Goal: Information Seeking & Learning: Learn about a topic

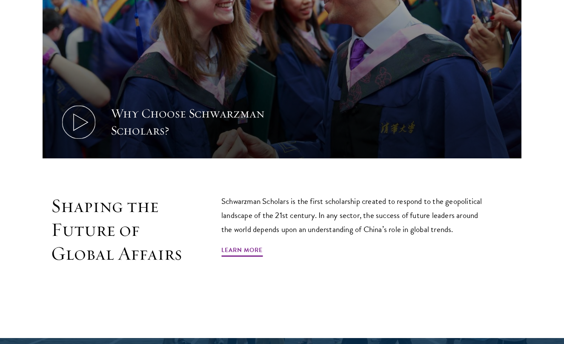
scroll to position [408, 0]
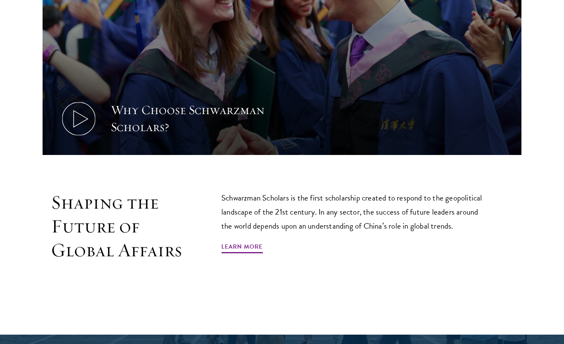
click at [201, 120] on div "Why Choose Schwarzman Scholars?" at bounding box center [190, 119] width 158 height 34
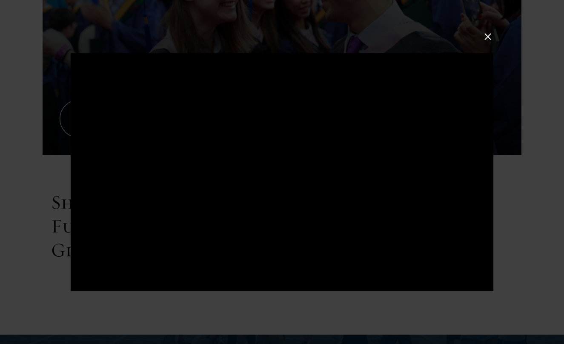
click at [487, 34] on button at bounding box center [488, 36] width 11 height 11
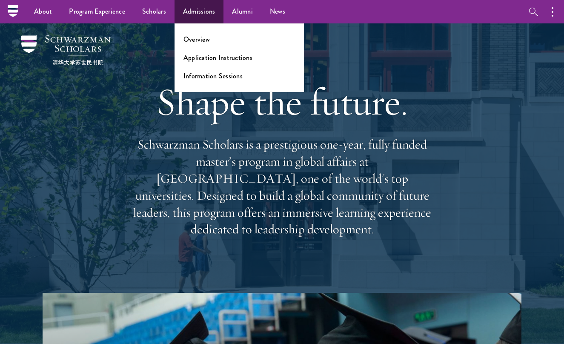
scroll to position [0, 0]
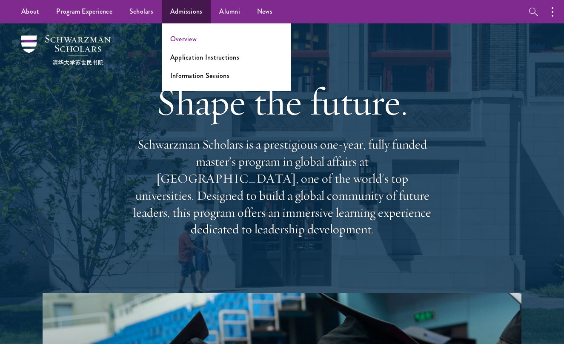
click at [190, 38] on link "Overview" at bounding box center [183, 39] width 26 height 10
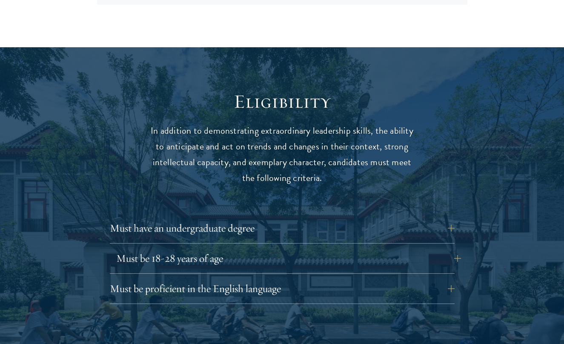
scroll to position [1030, 0]
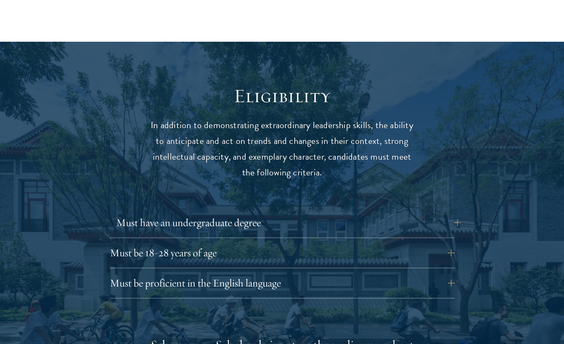
click at [215, 213] on button "Must have an undergraduate degree" at bounding box center [288, 223] width 345 height 20
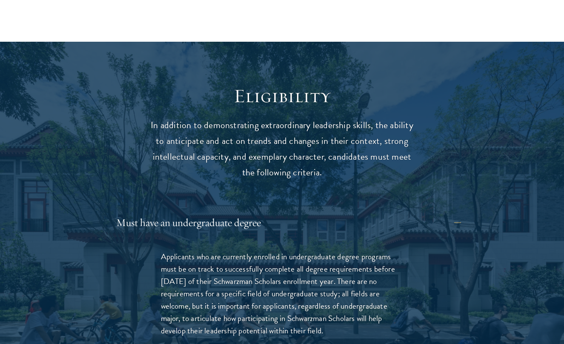
click at [215, 213] on button "Must have an undergraduate degree" at bounding box center [288, 223] width 345 height 20
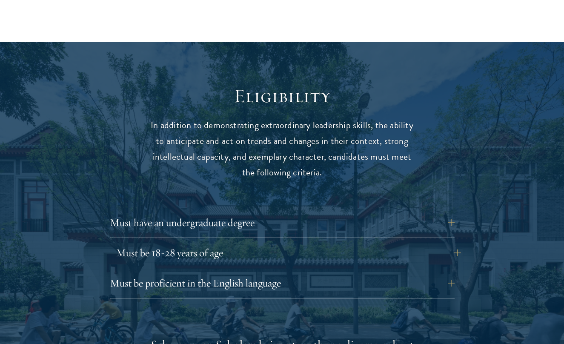
click at [207, 243] on button "Must be 18-28 years of age" at bounding box center [288, 253] width 345 height 20
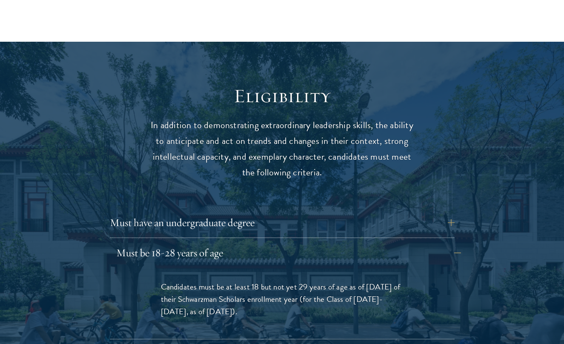
click at [207, 243] on button "Must be 18-28 years of age" at bounding box center [288, 253] width 345 height 20
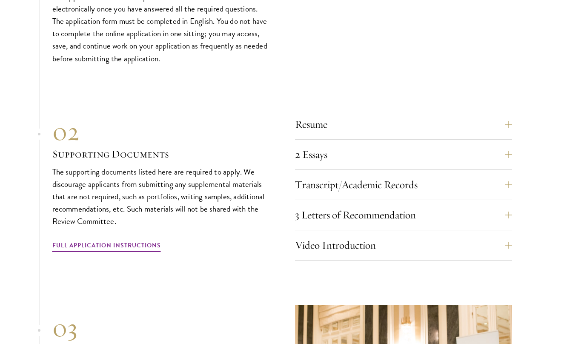
scroll to position [2581, 0]
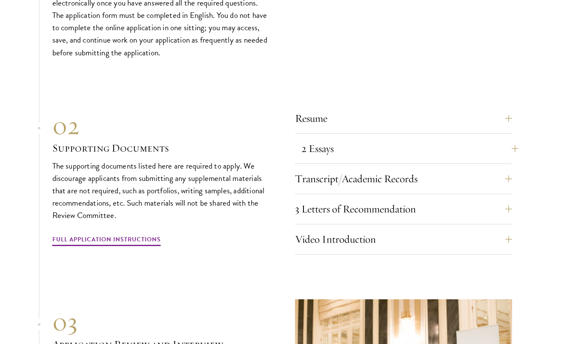
click at [325, 138] on button "2 Essays" at bounding box center [410, 148] width 217 height 20
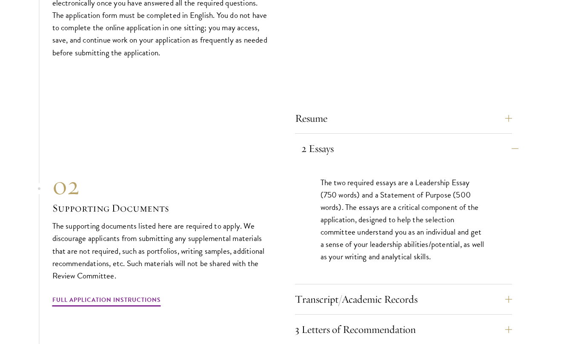
click at [330, 138] on button "2 Essays" at bounding box center [410, 148] width 217 height 20
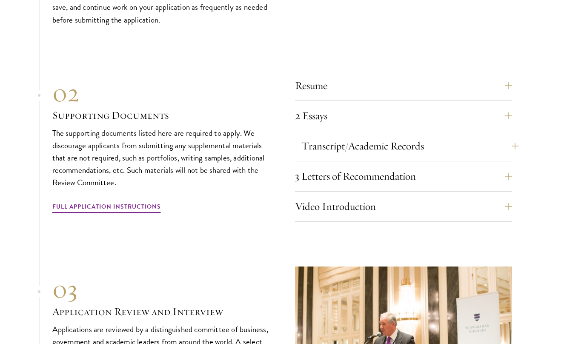
scroll to position [2637, 0]
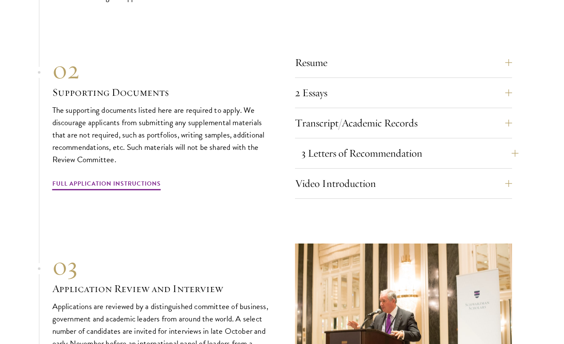
click at [341, 143] on button "3 Letters of Recommendation" at bounding box center [410, 153] width 217 height 20
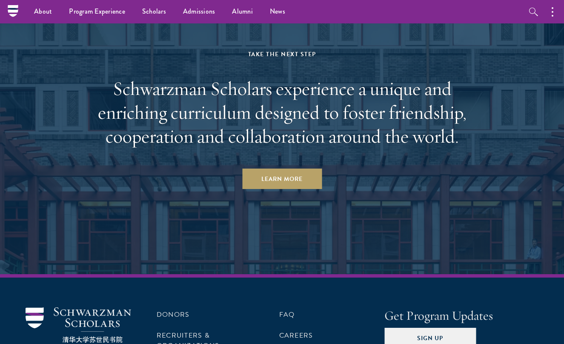
scroll to position [3956, 0]
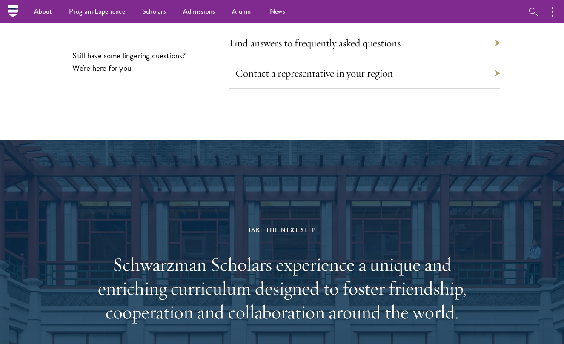
click at [333, 66] on link "Contact a representative in your region" at bounding box center [315, 72] width 158 height 13
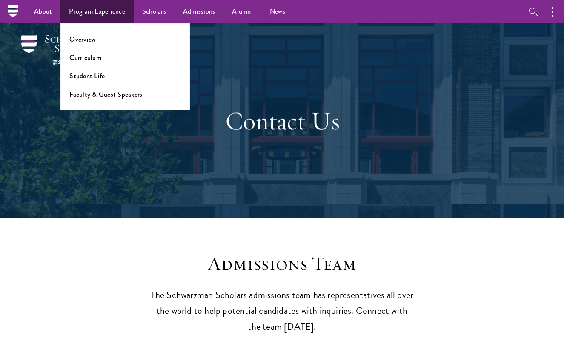
click at [106, 15] on link "Program Experience" at bounding box center [96, 11] width 73 height 23
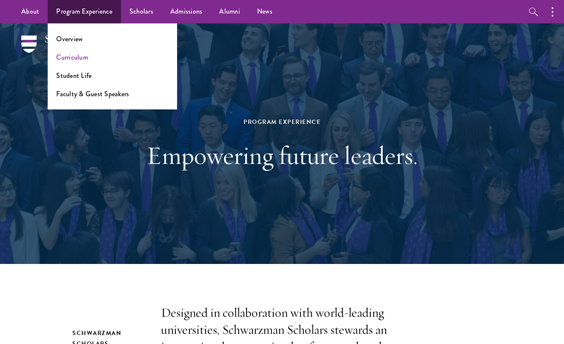
click at [78, 59] on link "Curriculum" at bounding box center [72, 57] width 32 height 10
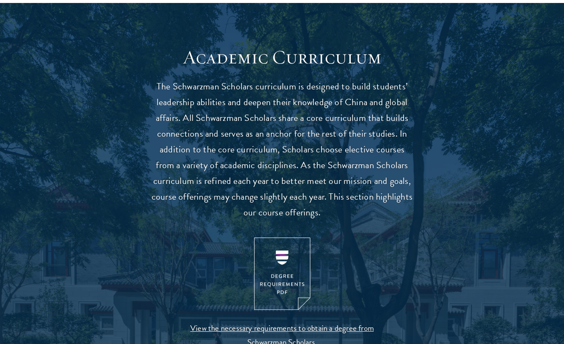
scroll to position [872, 0]
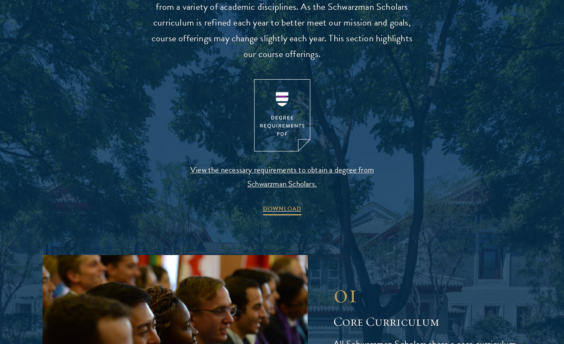
click at [278, 120] on img at bounding box center [282, 115] width 56 height 73
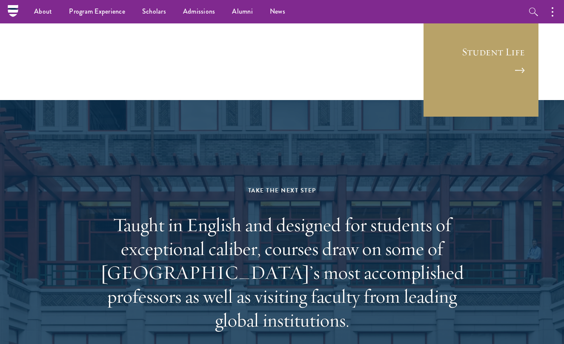
scroll to position [4816, 0]
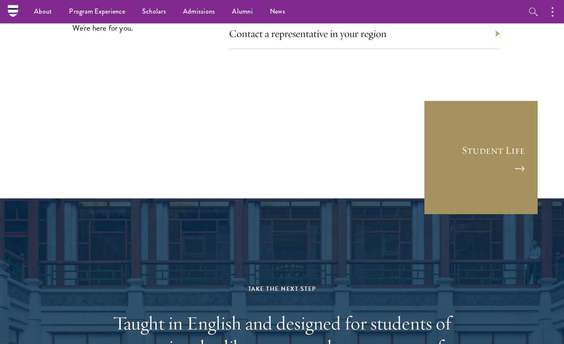
click at [471, 100] on link "Student Life" at bounding box center [481, 157] width 115 height 115
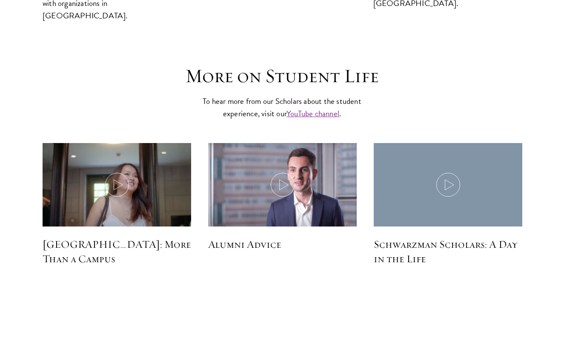
scroll to position [2408, 0]
